Goal: Task Accomplishment & Management: Use online tool/utility

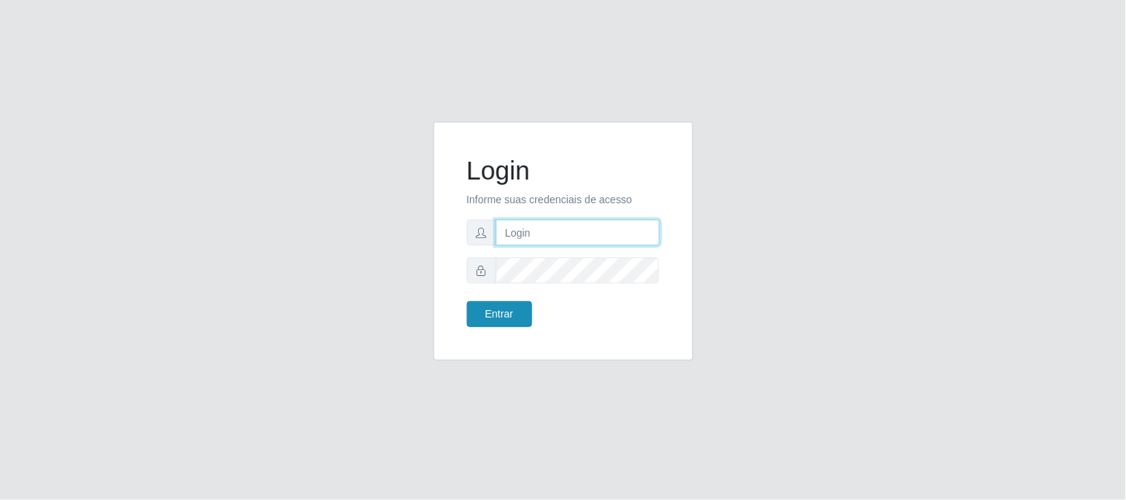
type input "elvis@casatudo"
click at [485, 314] on button "Entrar" at bounding box center [499, 314] width 65 height 26
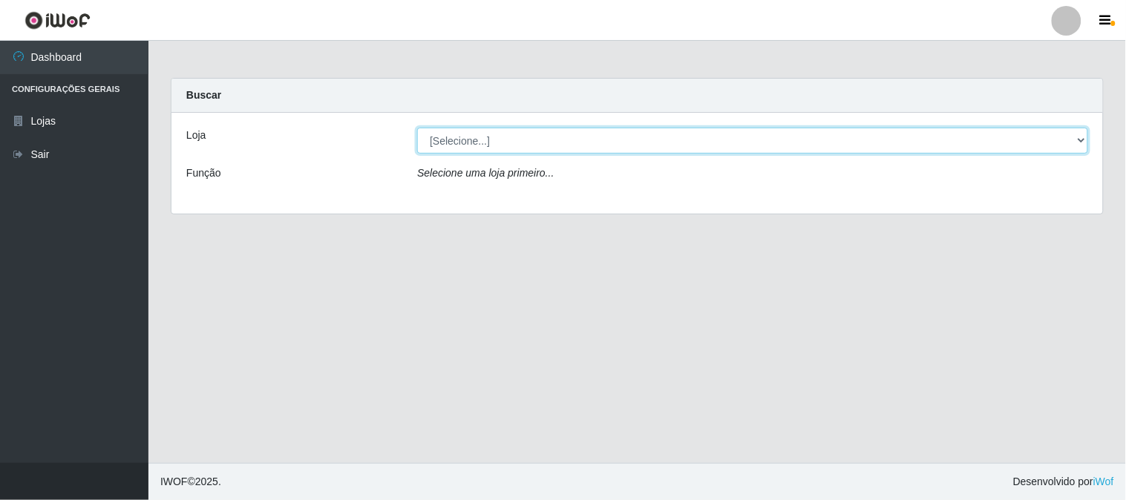
click at [478, 137] on select "[Selecione...] Casatudo BR" at bounding box center [752, 141] width 671 height 26
select select "197"
click at [417, 128] on select "[Selecione...] Casatudo BR" at bounding box center [752, 141] width 671 height 26
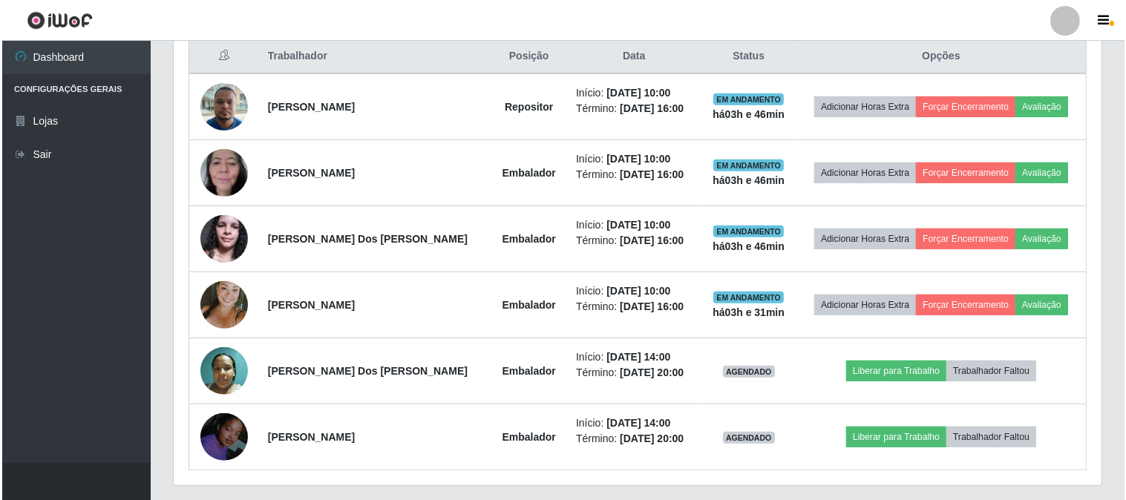
scroll to position [617, 0]
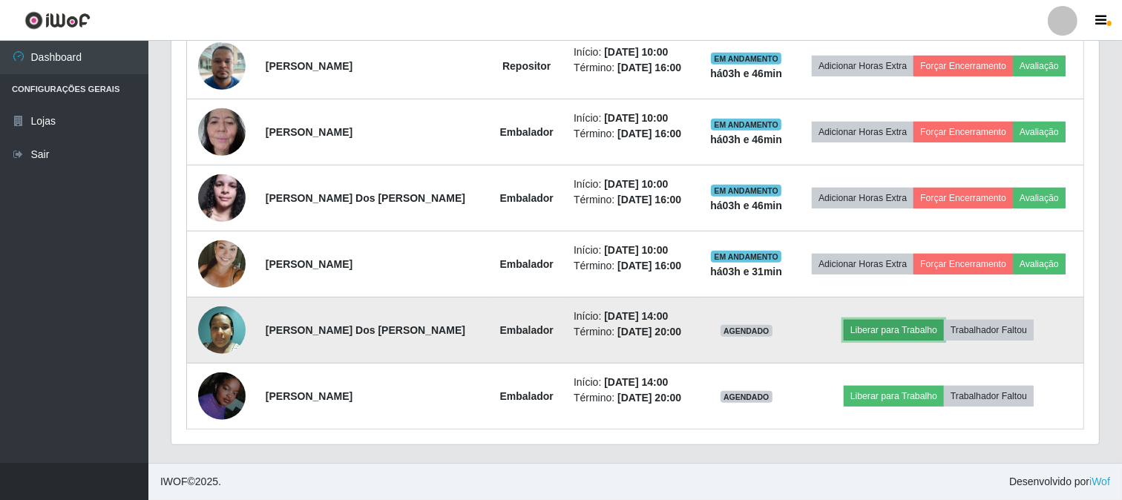
click at [888, 335] on button "Liberar para Trabalho" at bounding box center [894, 330] width 100 height 21
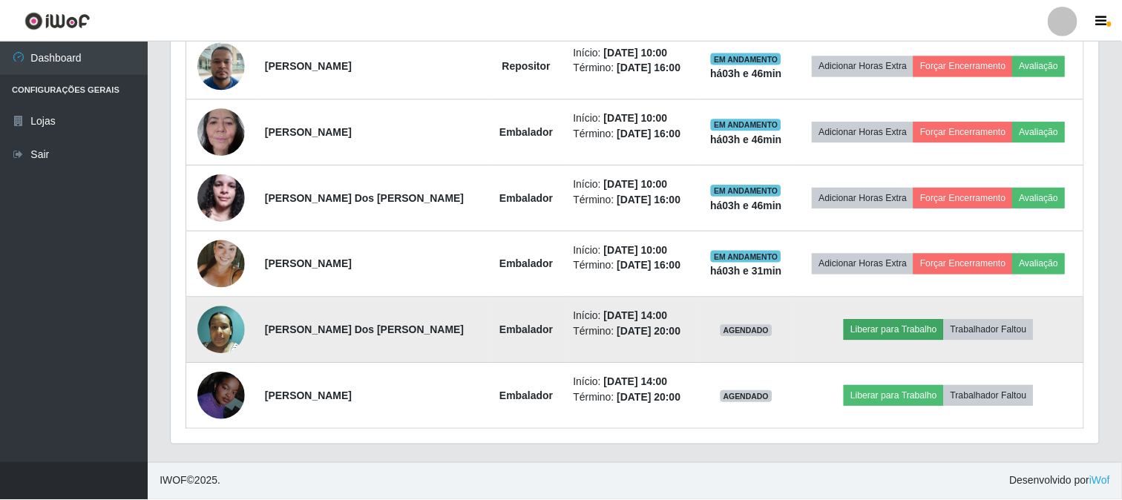
scroll to position [307, 918]
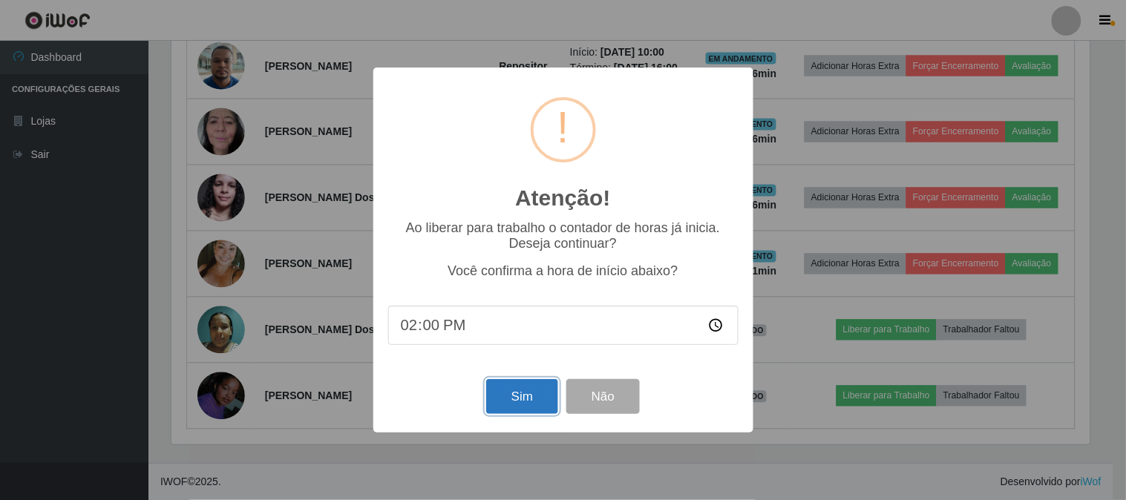
click at [522, 396] on button "Sim" at bounding box center [522, 396] width 72 height 35
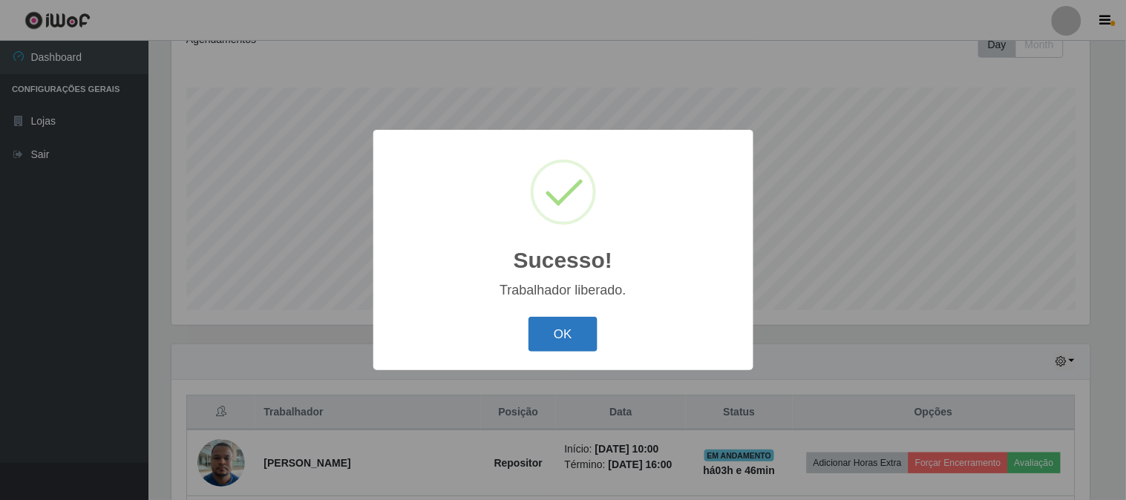
click at [571, 337] on button "OK" at bounding box center [562, 334] width 69 height 35
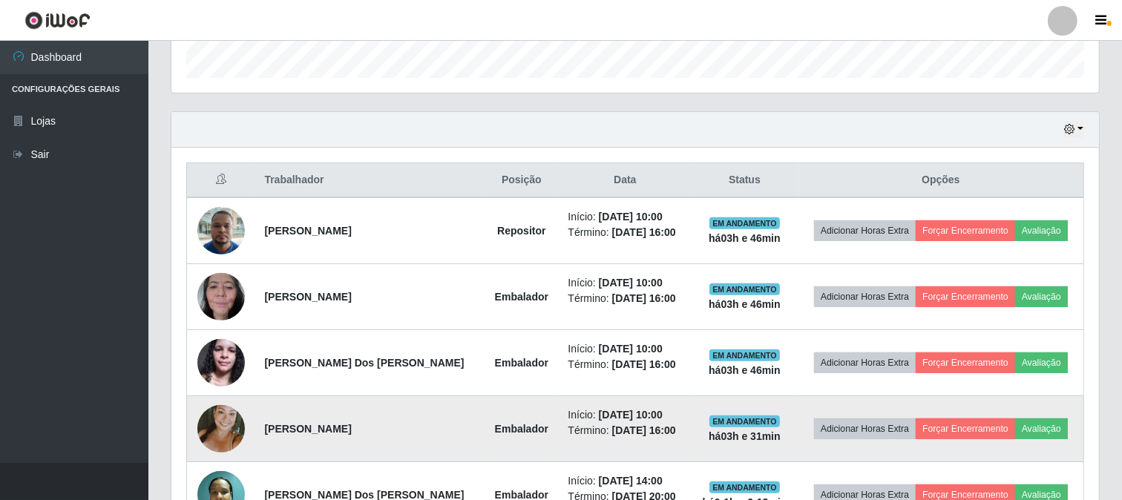
scroll to position [617, 0]
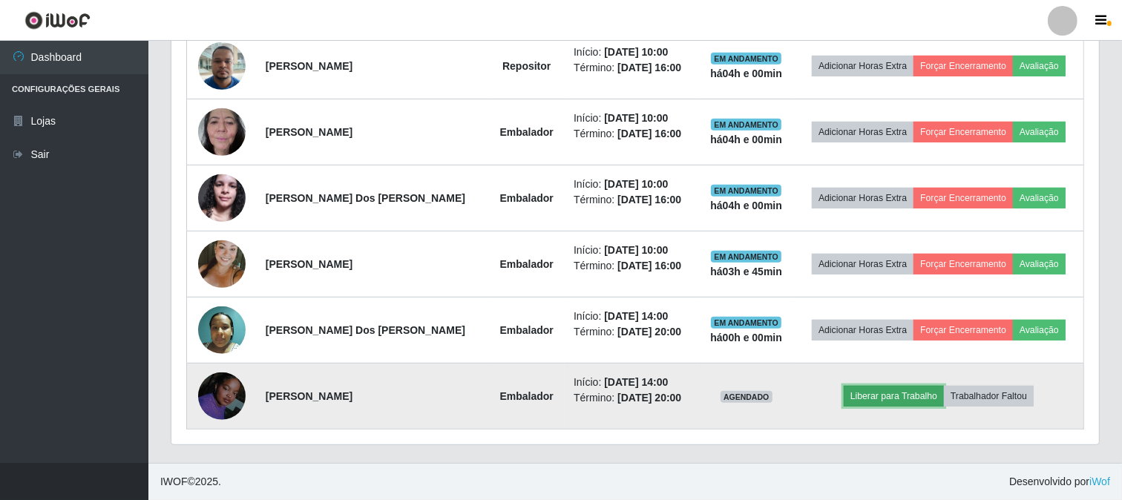
click at [876, 398] on button "Liberar para Trabalho" at bounding box center [894, 396] width 100 height 21
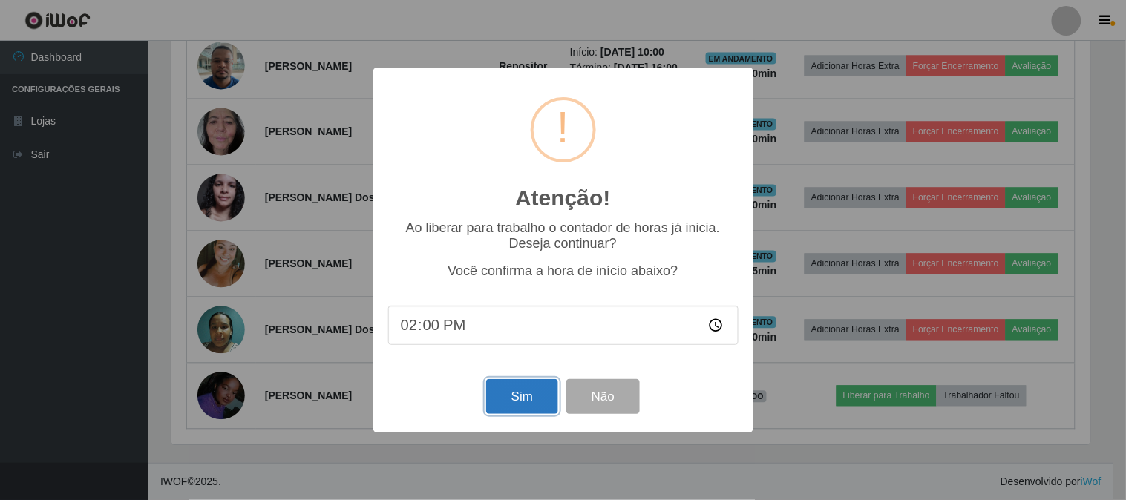
click at [531, 388] on button "Sim" at bounding box center [522, 396] width 72 height 35
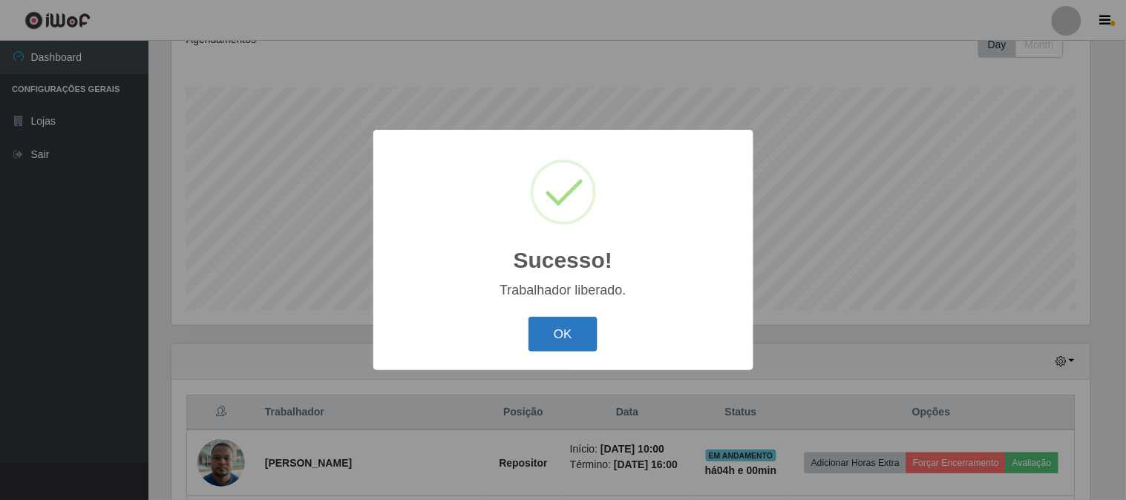
click at [548, 342] on button "OK" at bounding box center [562, 334] width 69 height 35
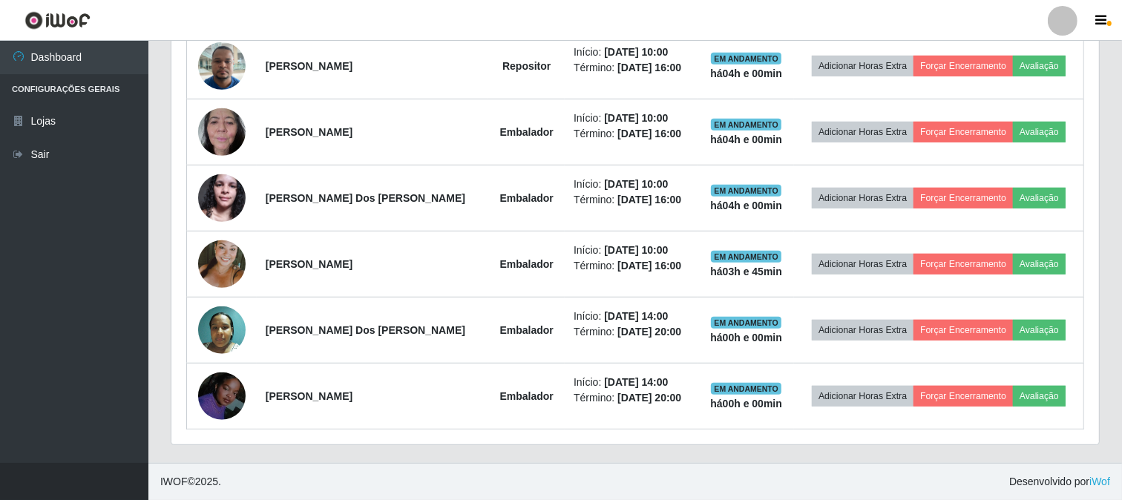
scroll to position [287, 0]
